Goal: Transaction & Acquisition: Purchase product/service

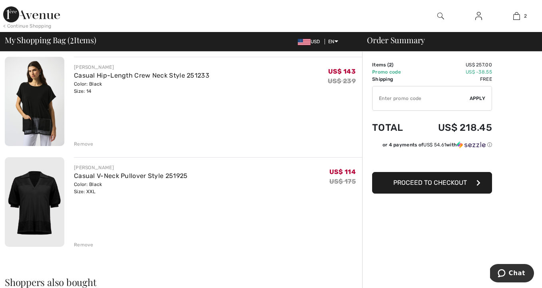
scroll to position [69, 0]
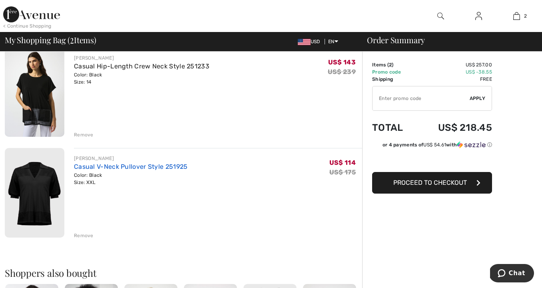
click at [164, 167] on link "Casual V-Neck Pullover Style 251925" at bounding box center [131, 167] width 114 height 8
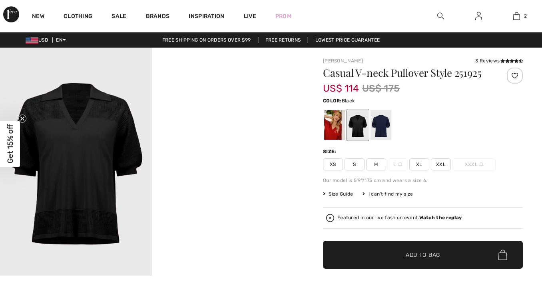
checkbox input "true"
click at [366, 125] on div at bounding box center [357, 125] width 21 height 30
click at [386, 126] on div at bounding box center [380, 125] width 21 height 30
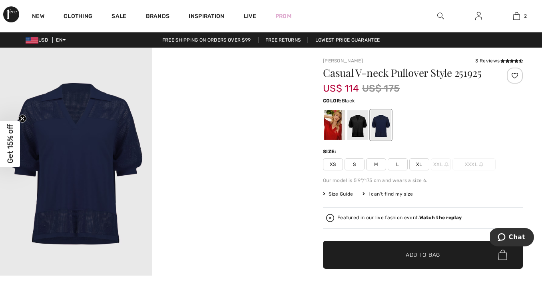
click at [359, 127] on div at bounding box center [357, 125] width 21 height 30
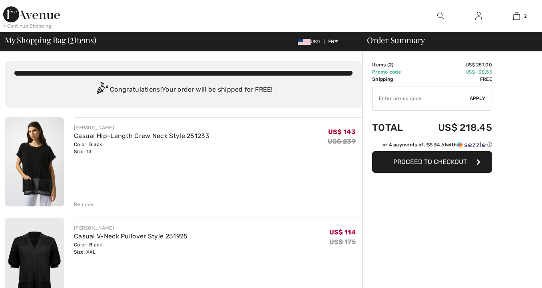
checkbox input "true"
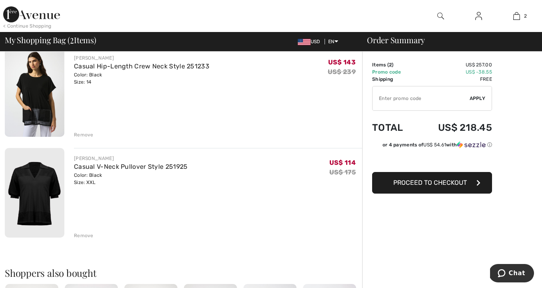
click at [80, 234] on div "Remove" at bounding box center [84, 235] width 20 height 7
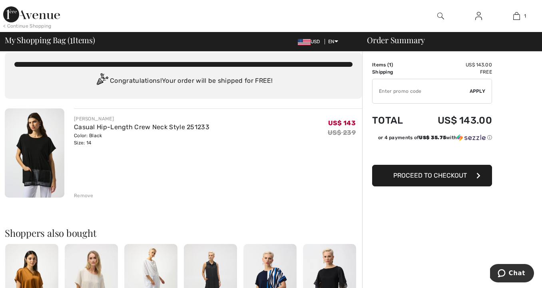
scroll to position [8, 0]
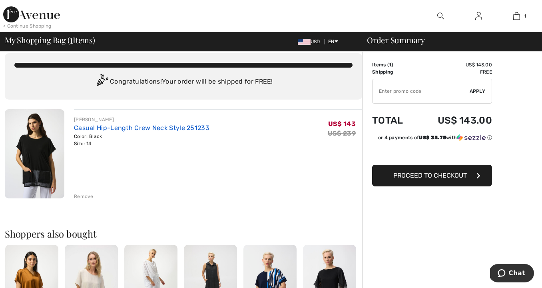
click at [181, 126] on link "Casual Hip-Length Crew Neck Style 251233" at bounding box center [141, 128] width 135 height 8
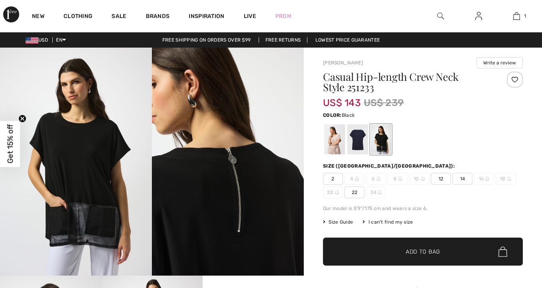
checkbox input "true"
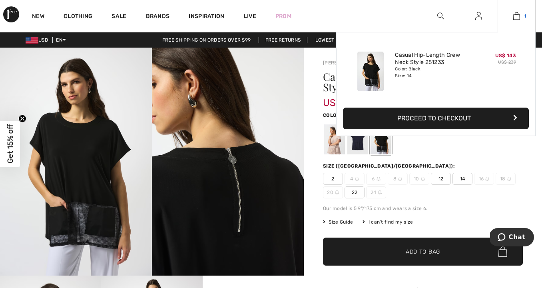
click at [516, 16] on img at bounding box center [516, 16] width 7 height 10
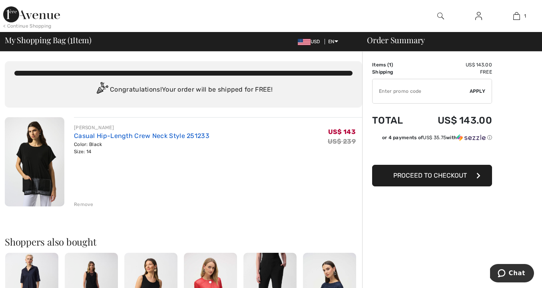
click at [148, 135] on link "Casual Hip-Length Crew Neck Style 251233" at bounding box center [141, 136] width 135 height 8
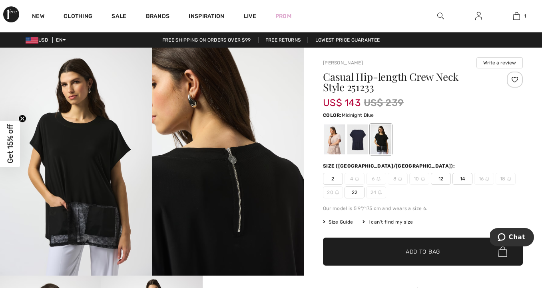
click at [359, 141] on div at bounding box center [357, 139] width 21 height 30
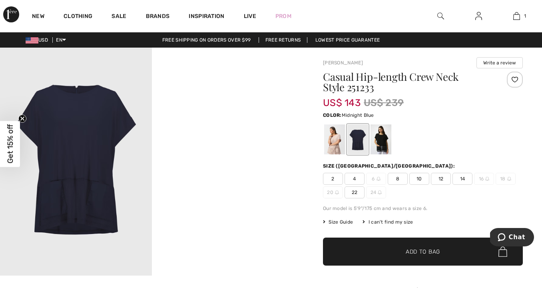
click at [358, 140] on div at bounding box center [357, 139] width 21 height 30
click at [358, 141] on div at bounding box center [357, 139] width 21 height 30
drag, startPoint x: 464, startPoint y: 176, endPoint x: 460, endPoint y: 194, distance: 18.5
click at [464, 176] on span "14" at bounding box center [462, 179] width 20 height 12
click at [454, 250] on span "✔ Added to Bag Add to Bag" at bounding box center [423, 251] width 200 height 28
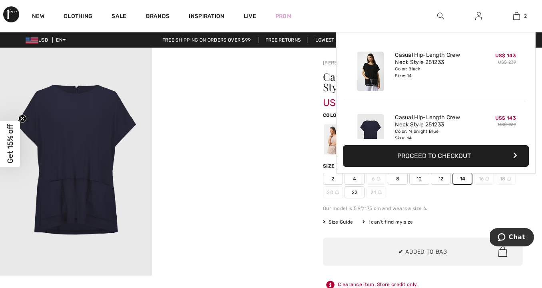
scroll to position [25, 0]
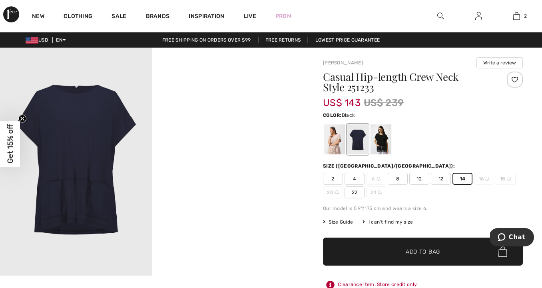
click at [380, 141] on div at bounding box center [380, 139] width 21 height 30
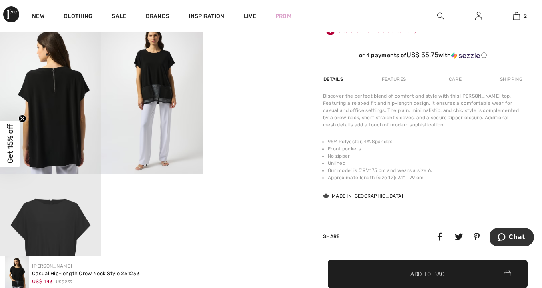
scroll to position [272, 0]
